Goal: Transaction & Acquisition: Purchase product/service

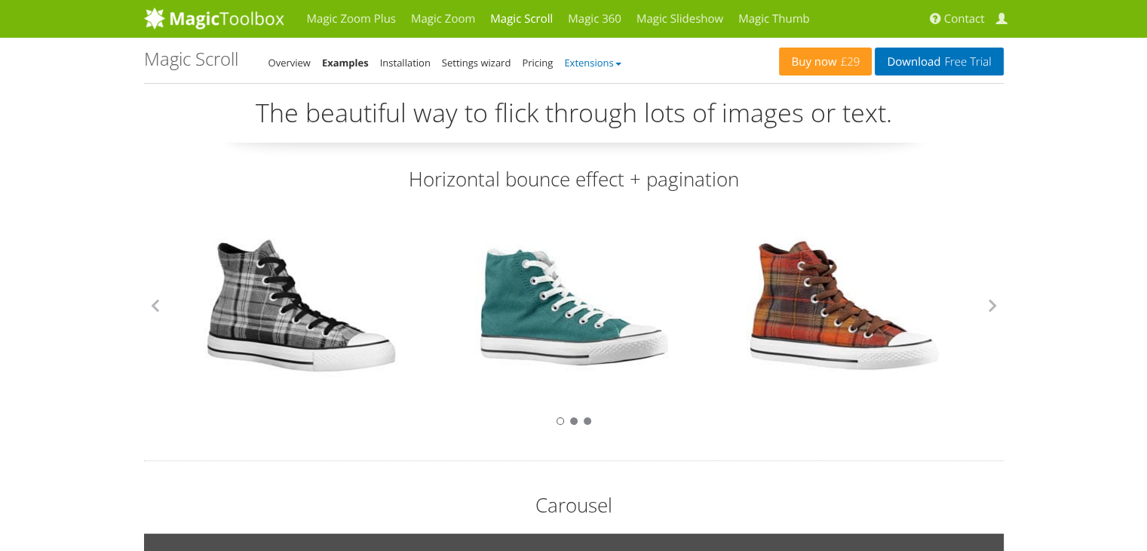
click at [619, 60] on link "Extensions" at bounding box center [592, 63] width 57 height 14
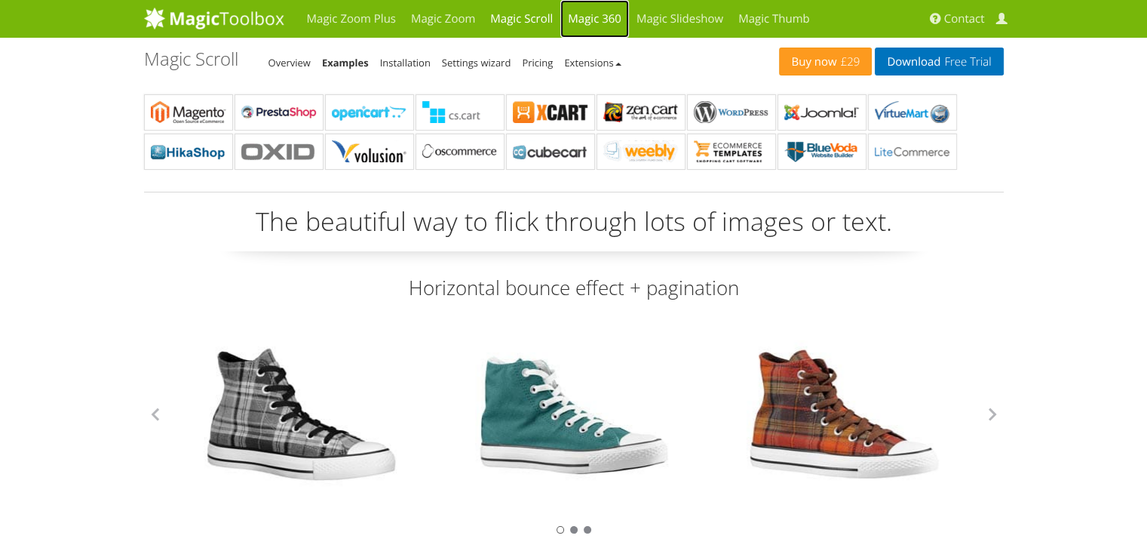
click at [594, 18] on link "Magic 360" at bounding box center [594, 19] width 69 height 38
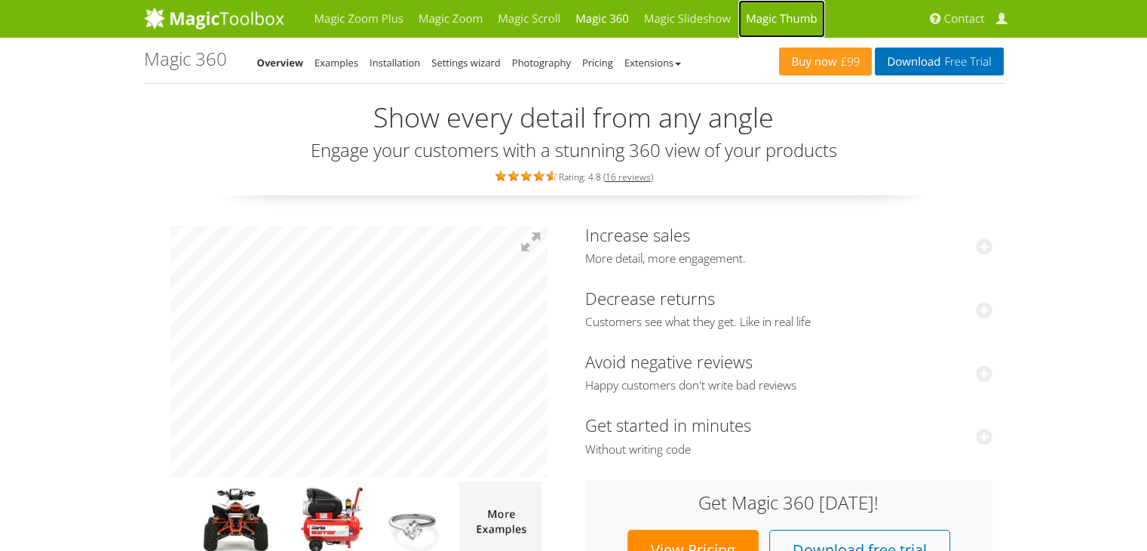
click at [796, 12] on link "Magic Thumb" at bounding box center [781, 19] width 87 height 38
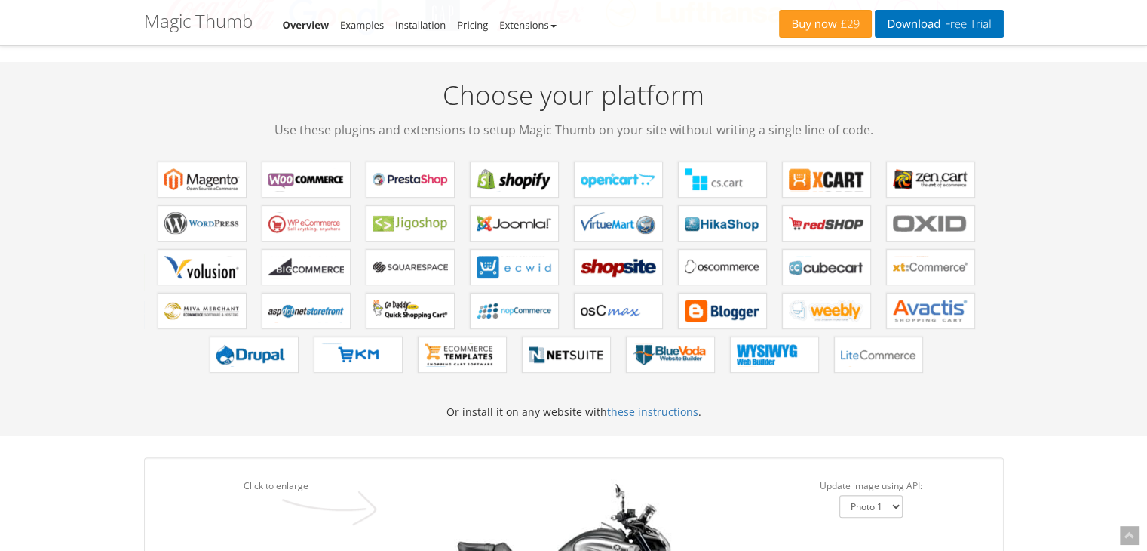
scroll to position [679, 0]
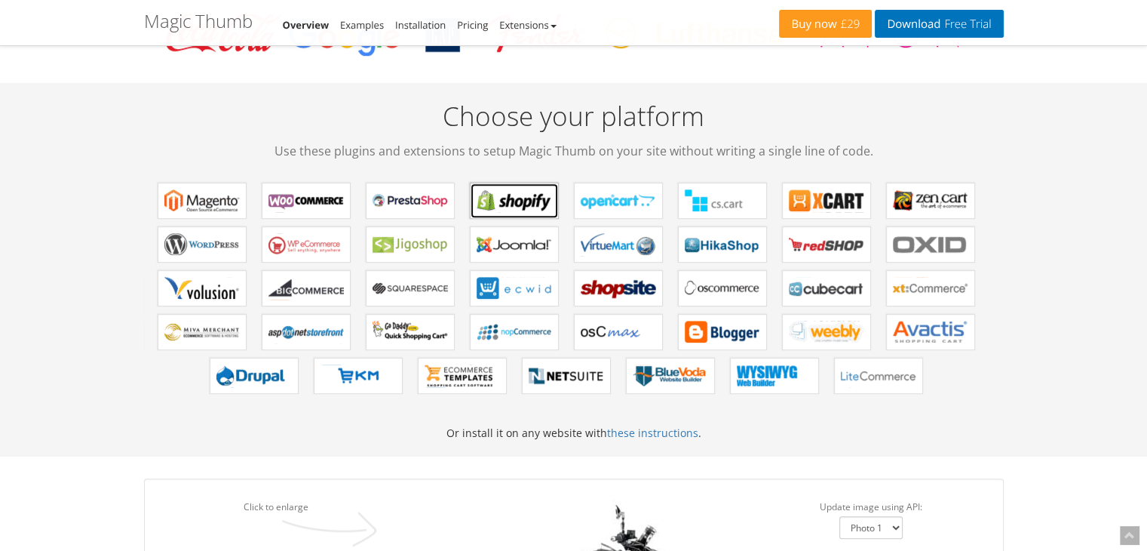
click at [517, 197] on b "Magic Thumb for Shopify" at bounding box center [514, 200] width 75 height 23
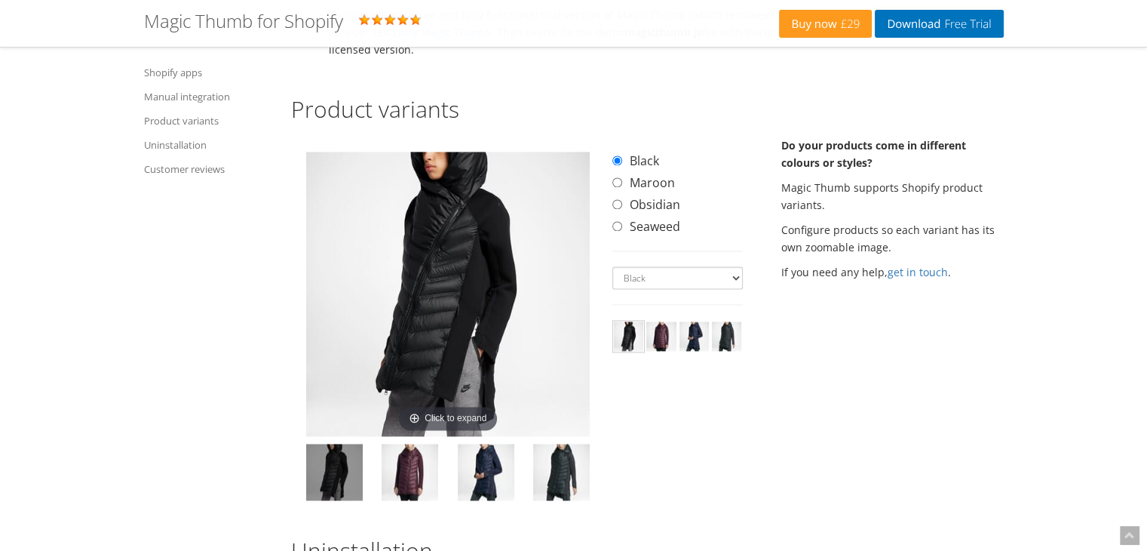
scroll to position [2187, 0]
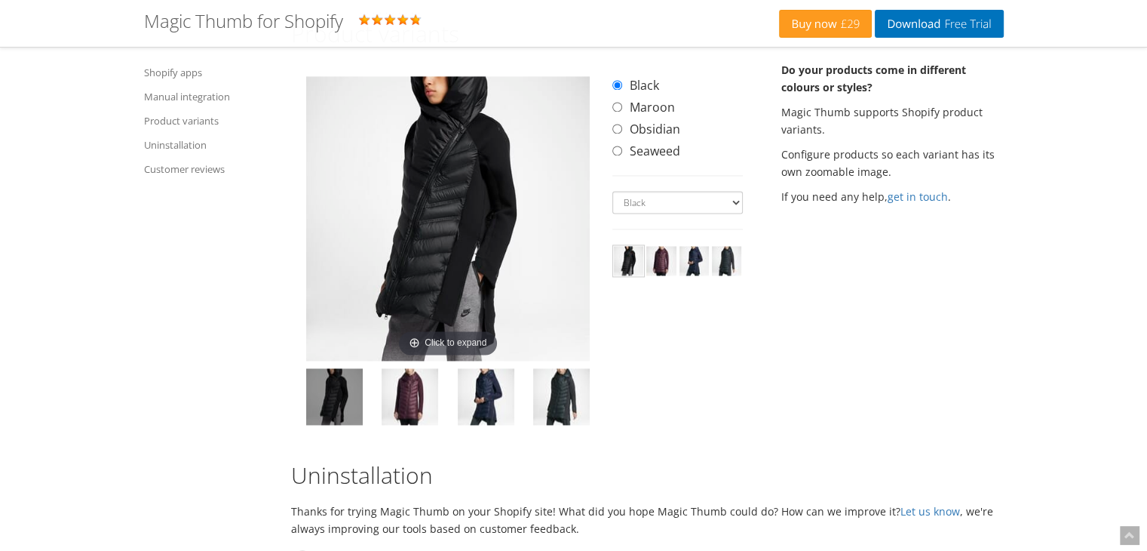
click at [447, 348] on img at bounding box center [448, 218] width 284 height 284
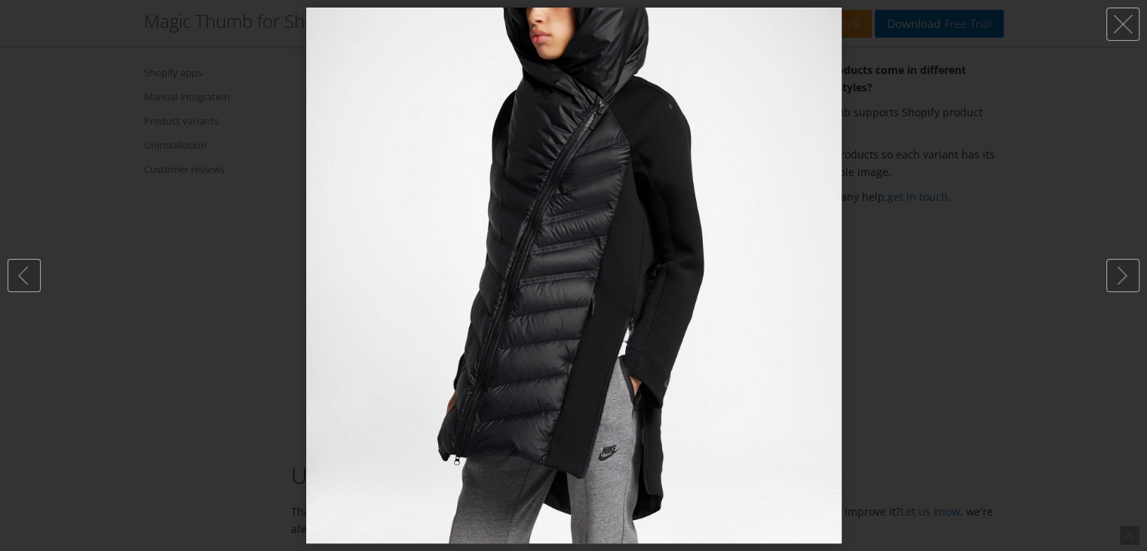
drag, startPoint x: 635, startPoint y: 305, endPoint x: 490, endPoint y: 305, distance: 144.8
click at [490, 305] on img at bounding box center [573, 275] width 535 height 535
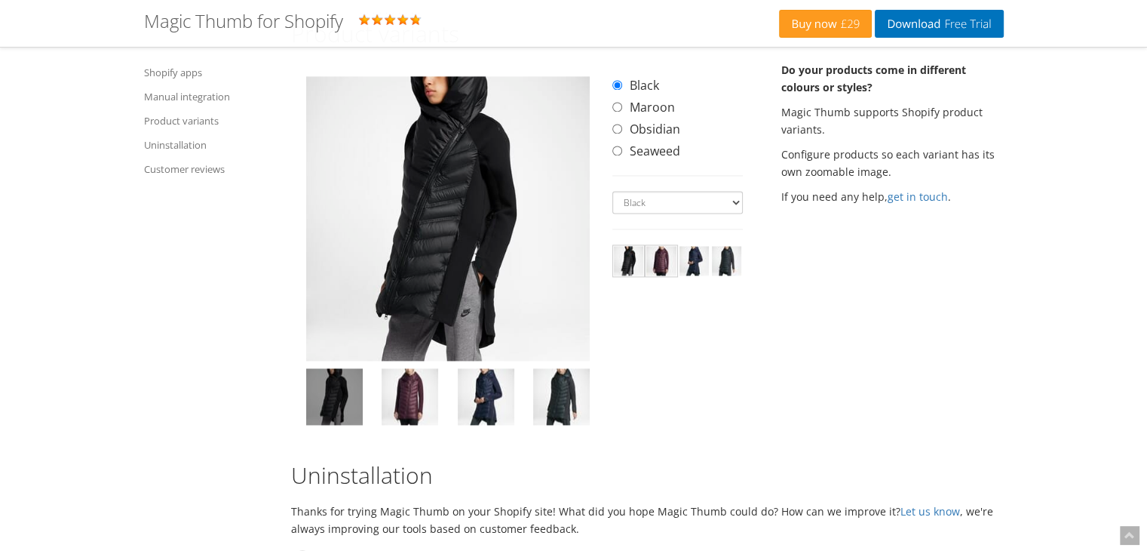
click at [662, 275] on img at bounding box center [660, 260] width 29 height 29
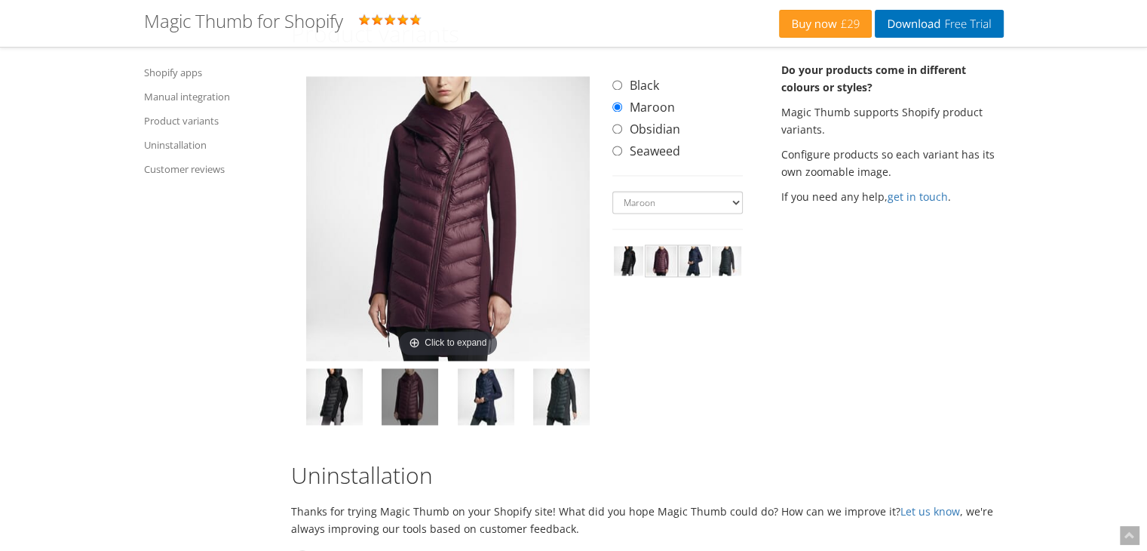
click at [692, 270] on img at bounding box center [694, 260] width 29 height 29
select select "obsidian"
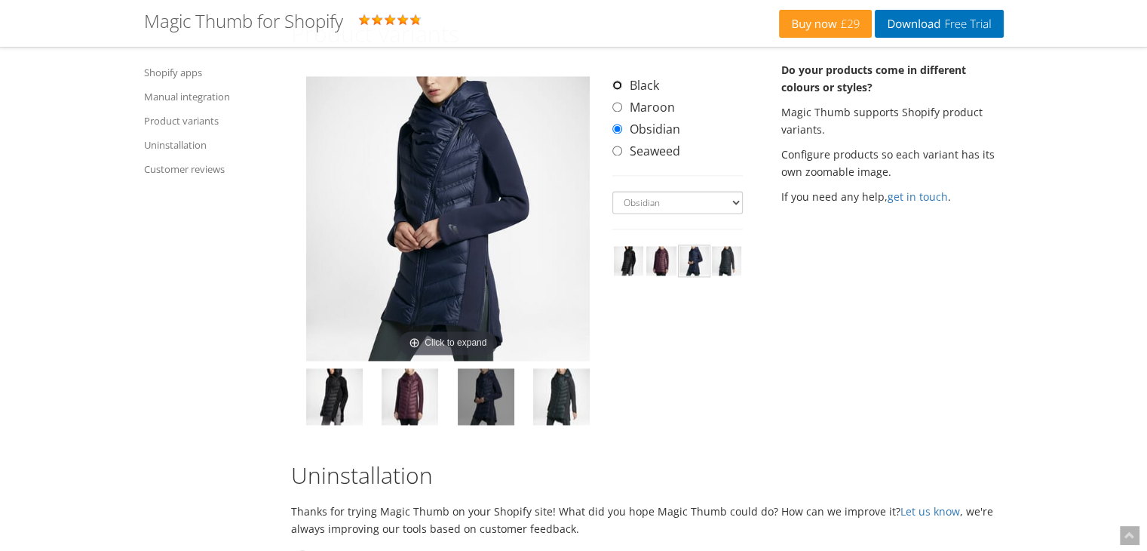
click at [616, 90] on input "Black" at bounding box center [617, 85] width 10 height 10
radio input "true"
select select "black"
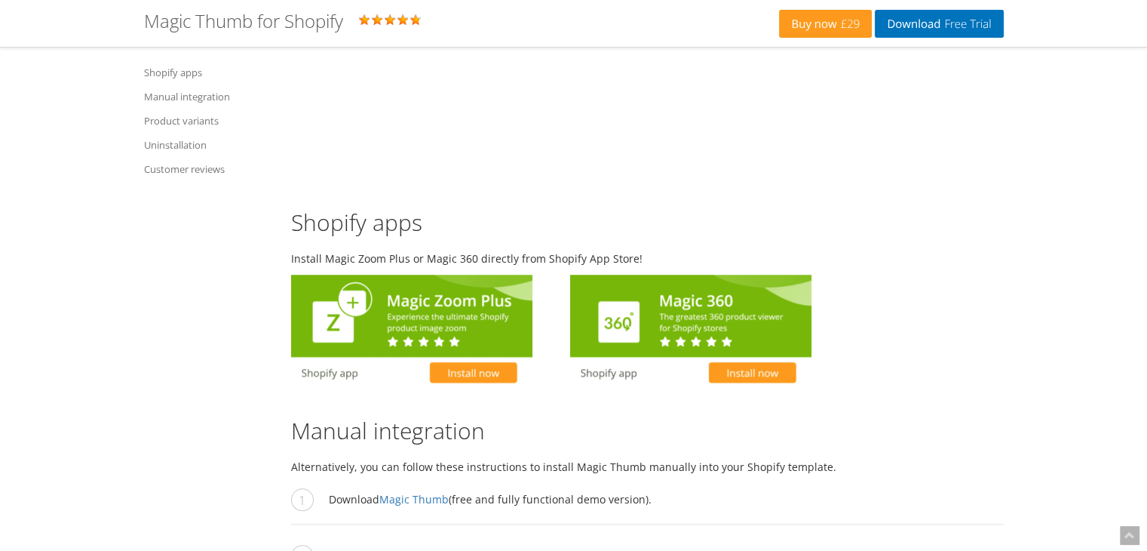
scroll to position [905, 0]
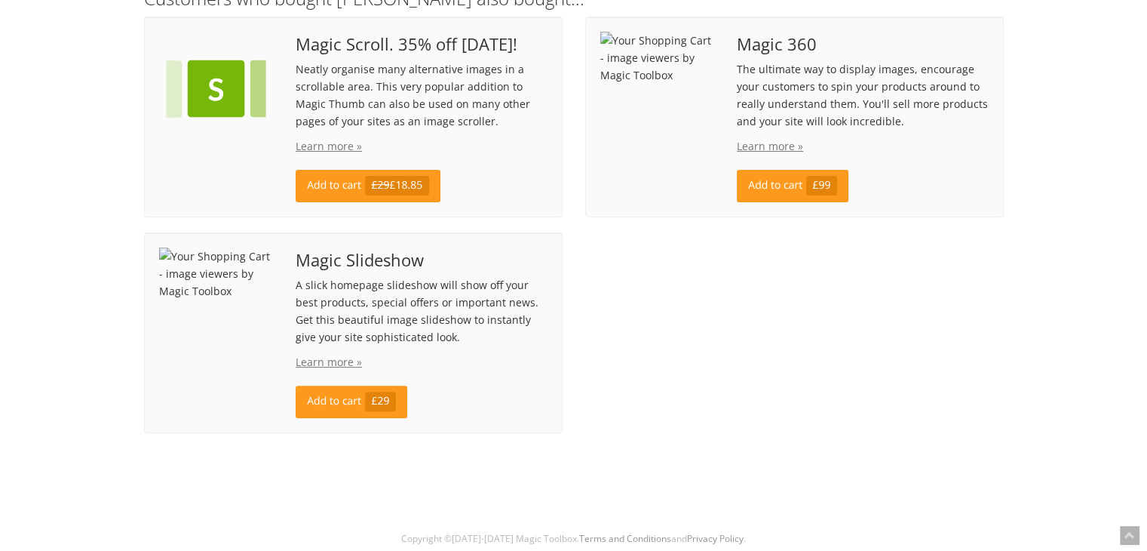
scroll to position [81, 0]
